Goal: Check status: Check status

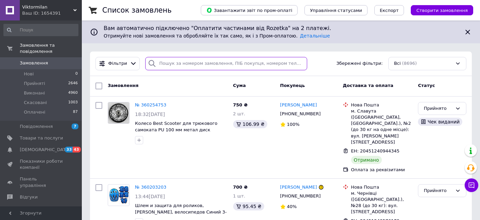
click at [185, 64] on input "search" at bounding box center [226, 63] width 162 height 13
click at [200, 58] on input "search" at bounding box center [226, 63] width 162 height 13
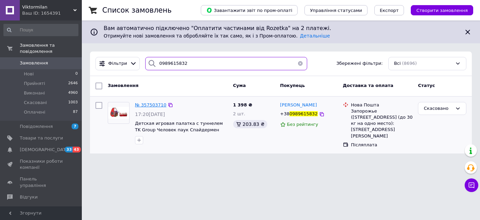
type input "0989615832"
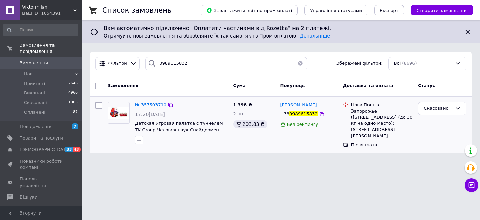
click at [144, 105] on span "№ 357503710" at bounding box center [150, 104] width 31 height 5
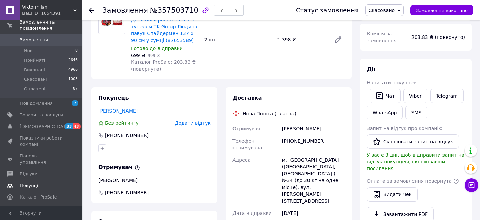
scroll to position [34, 0]
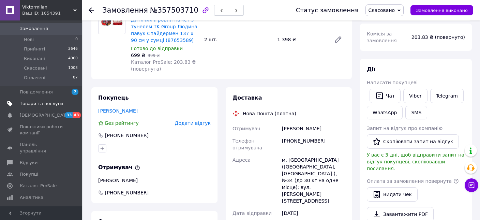
click at [51, 100] on span "Товари та послуги" at bounding box center [41, 103] width 43 height 6
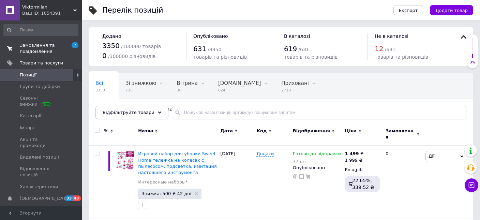
click at [40, 51] on span "Замовлення та повідомлення" at bounding box center [41, 48] width 43 height 12
